Goal: Task Accomplishment & Management: Complete application form

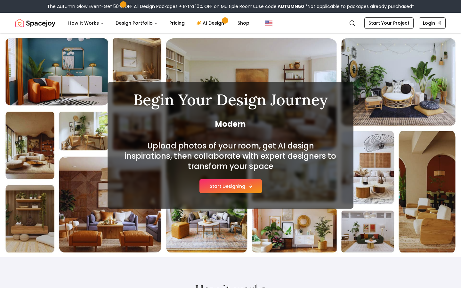
click at [228, 186] on button "Start Designing" at bounding box center [231, 186] width 62 height 14
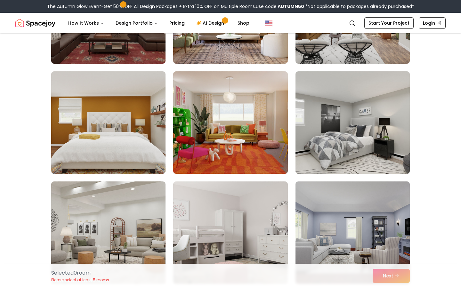
scroll to position [3430, 0]
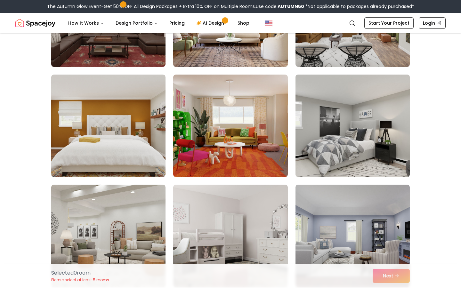
click at [354, 140] on img at bounding box center [353, 126] width 120 height 108
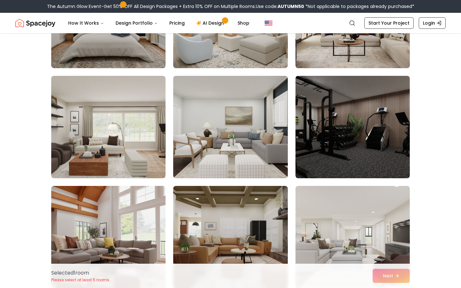
scroll to position [2647, 0]
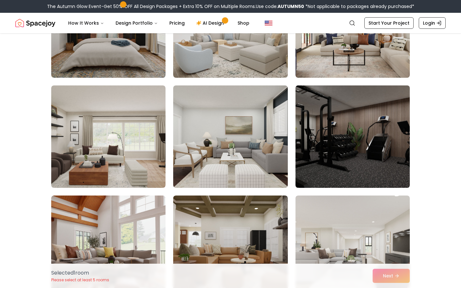
click at [324, 119] on img at bounding box center [353, 137] width 120 height 108
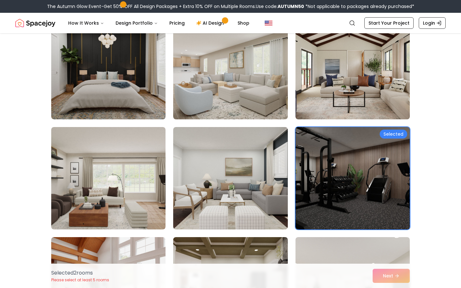
scroll to position [2491, 0]
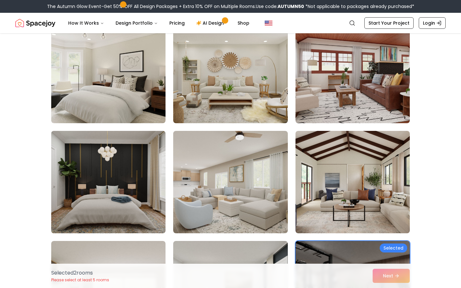
click at [106, 180] on img at bounding box center [108, 182] width 120 height 108
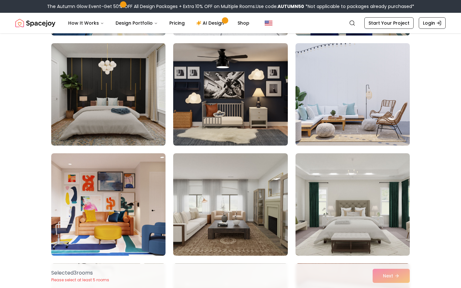
scroll to position [2250, 0]
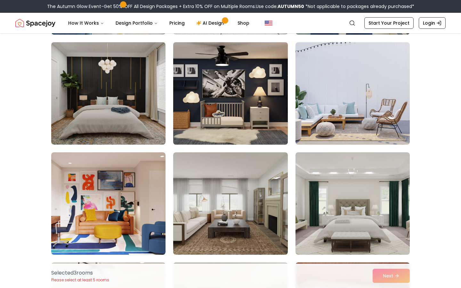
click at [183, 118] on img at bounding box center [230, 94] width 120 height 108
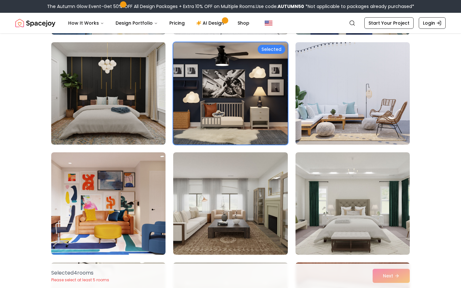
click at [183, 118] on img at bounding box center [230, 94] width 120 height 108
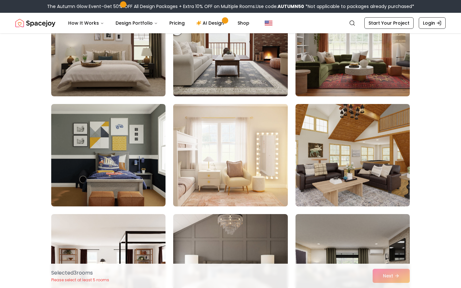
scroll to position [1903, 0]
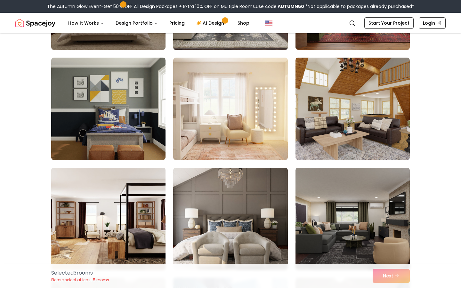
click at [162, 217] on img at bounding box center [108, 219] width 120 height 108
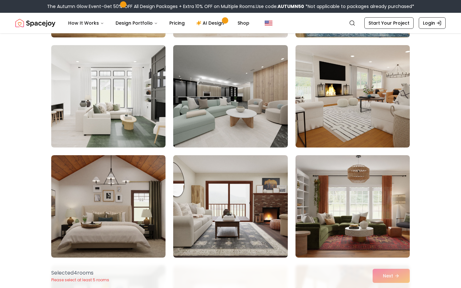
scroll to position [1694, 0]
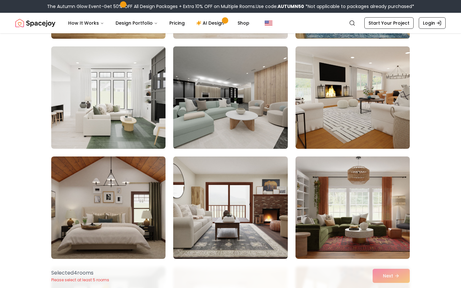
click at [252, 108] on img at bounding box center [230, 98] width 120 height 108
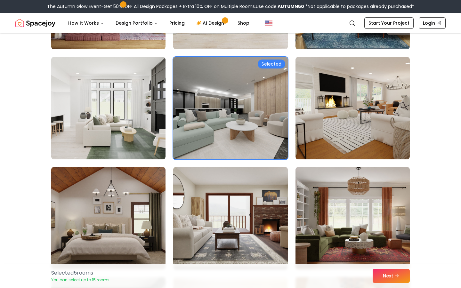
scroll to position [1612, 0]
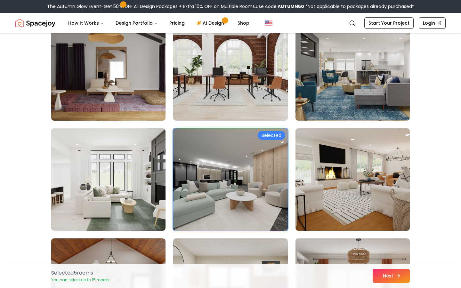
click at [380, 279] on button "Next" at bounding box center [391, 276] width 37 height 14
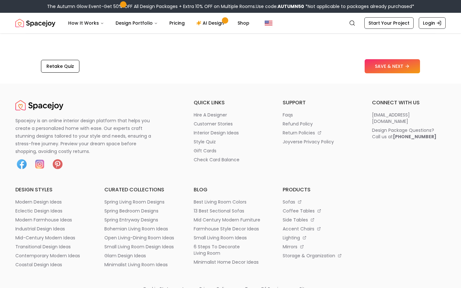
scroll to position [1064, 0]
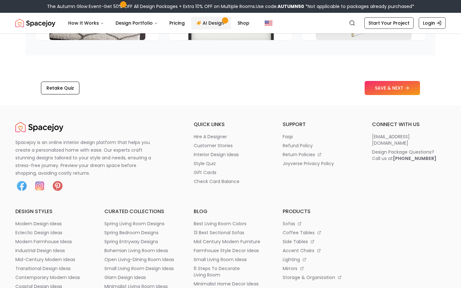
click at [211, 26] on link "AI Design" at bounding box center [211, 23] width 40 height 13
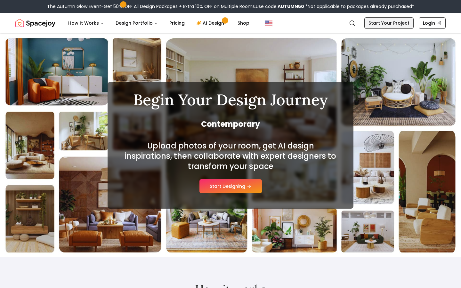
click at [406, 25] on link "Start Your Project" at bounding box center [389, 23] width 49 height 12
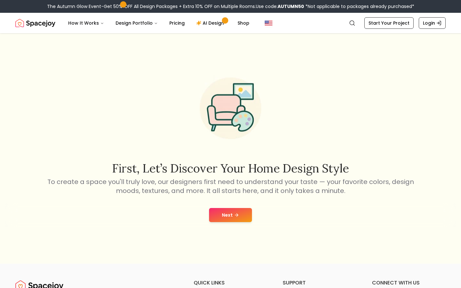
click at [243, 67] on div "First, let’s discover your home design style To create a space you'll truly lov…" at bounding box center [230, 148] width 461 height 231
